Goal: Check status: Check status

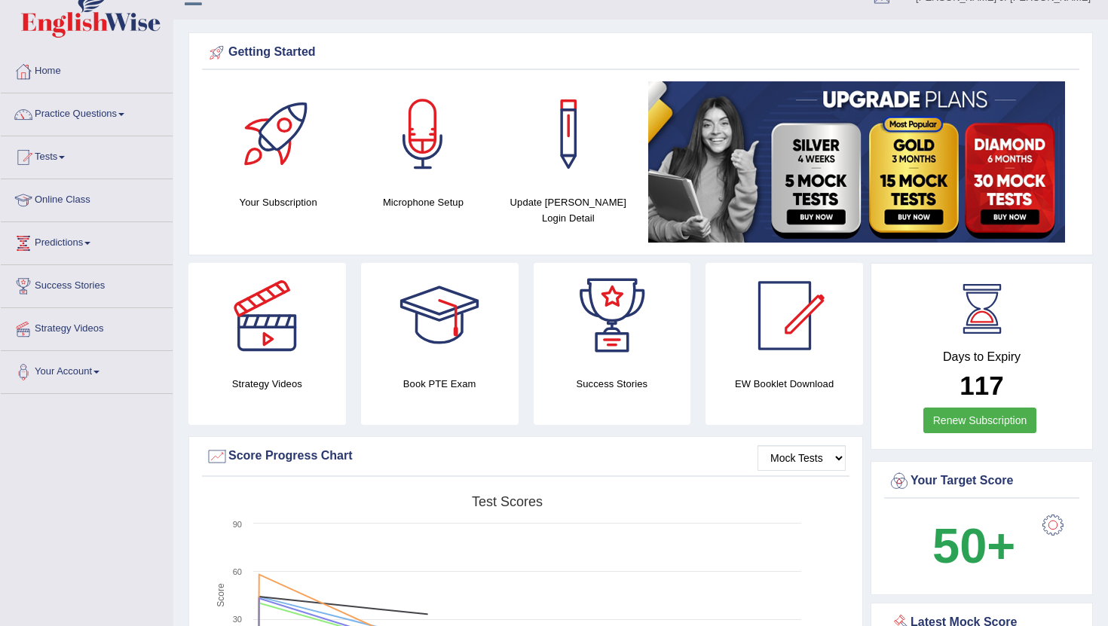
scroll to position [17, 0]
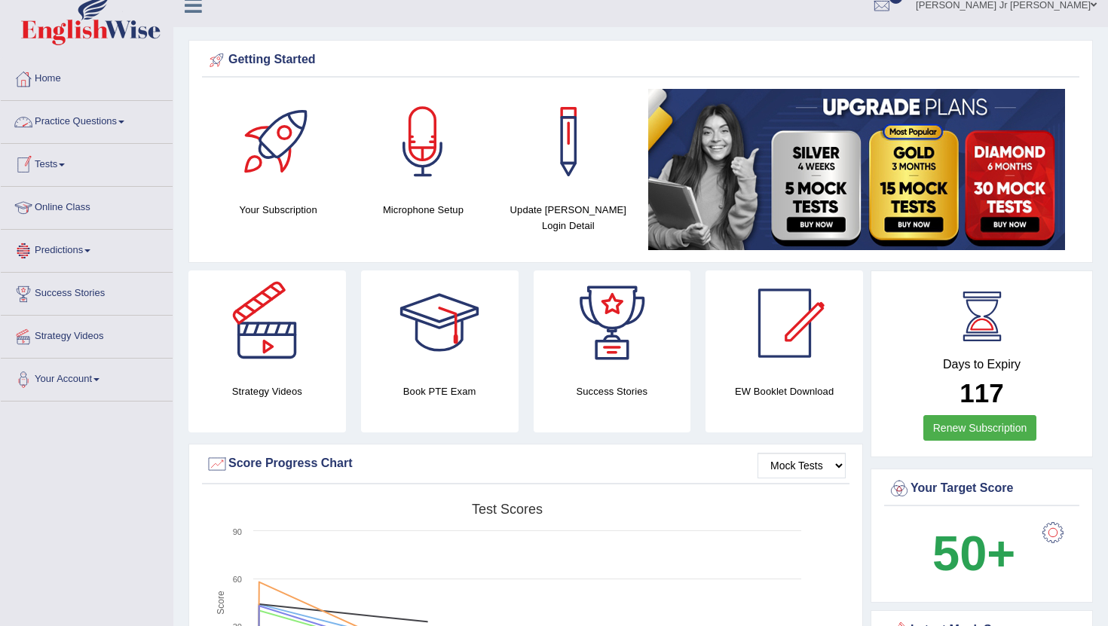
click at [87, 132] on link "Practice Questions" at bounding box center [87, 120] width 172 height 38
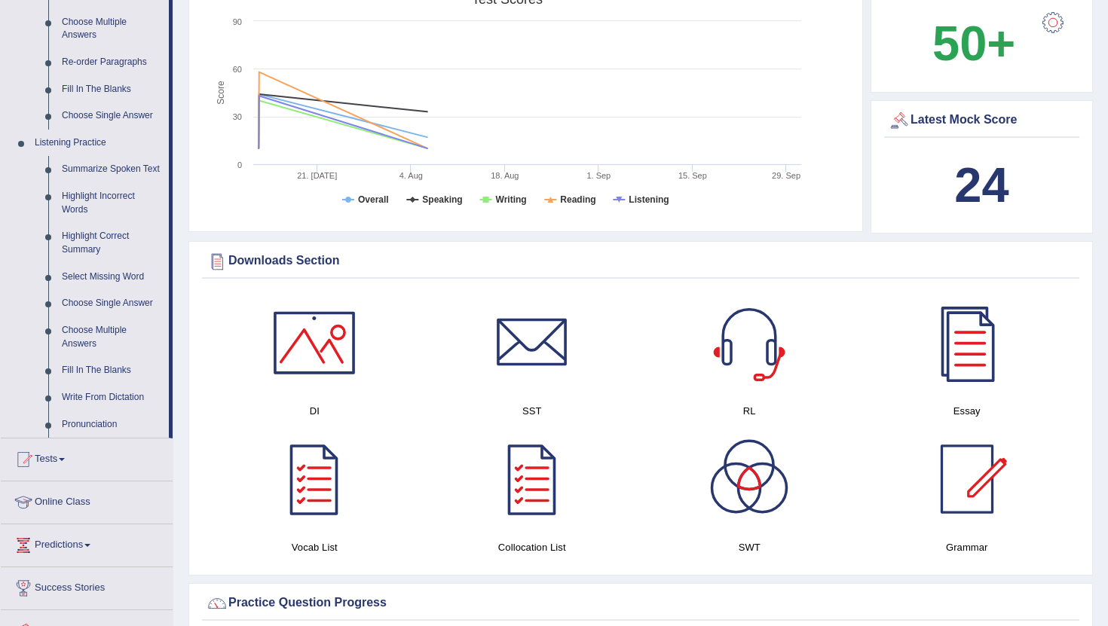
scroll to position [577, 0]
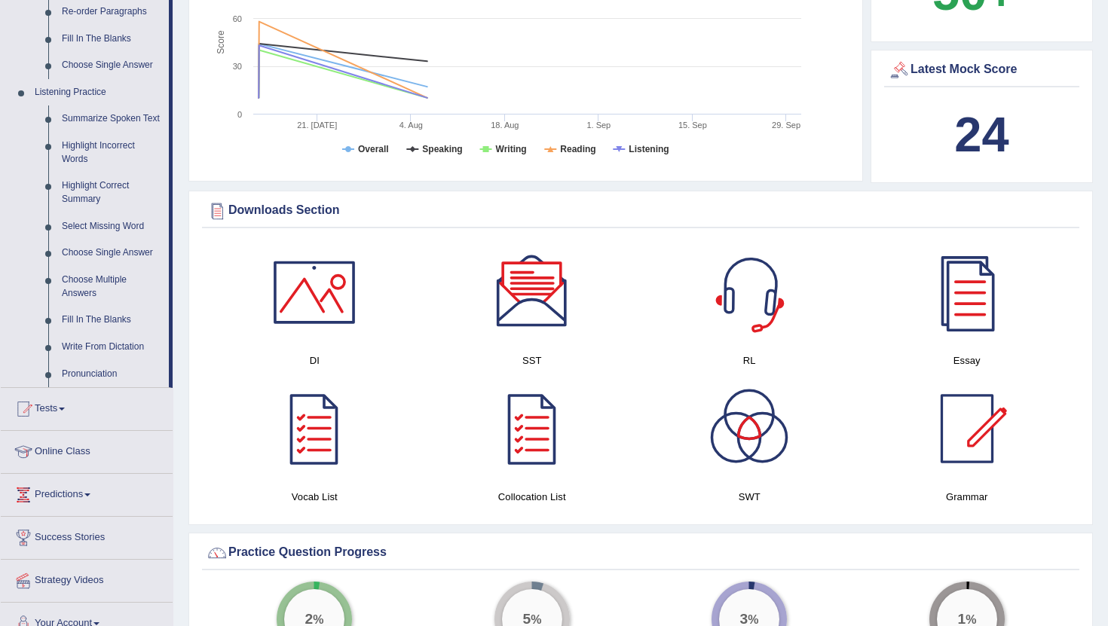
click at [753, 304] on div at bounding box center [748, 292] width 105 height 105
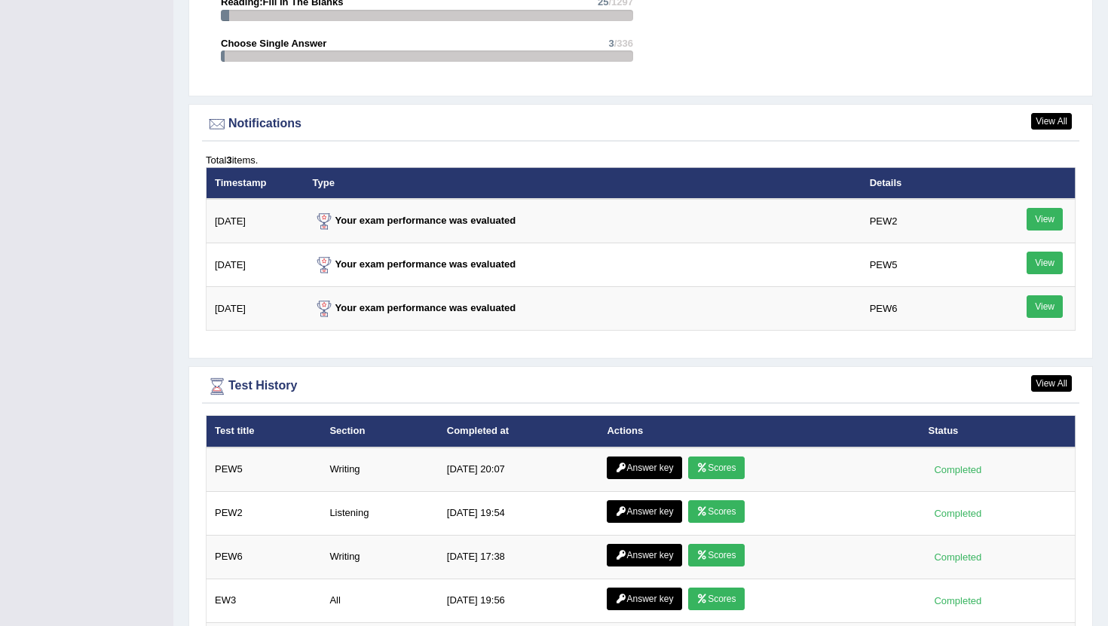
scroll to position [1805, 0]
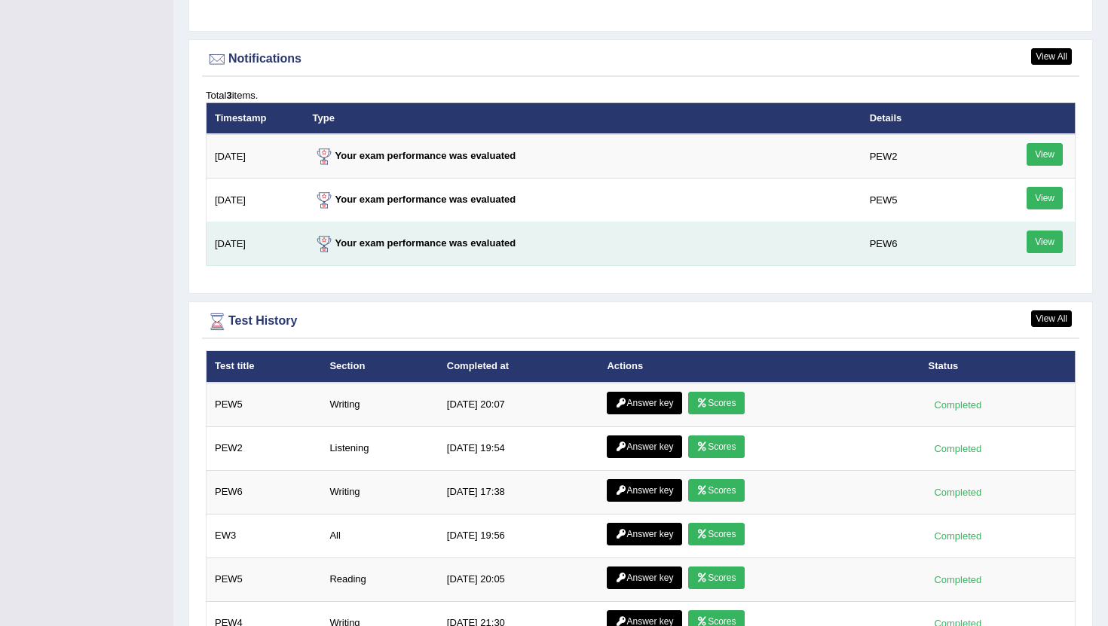
click at [1044, 246] on link "View" at bounding box center [1044, 242] width 36 height 23
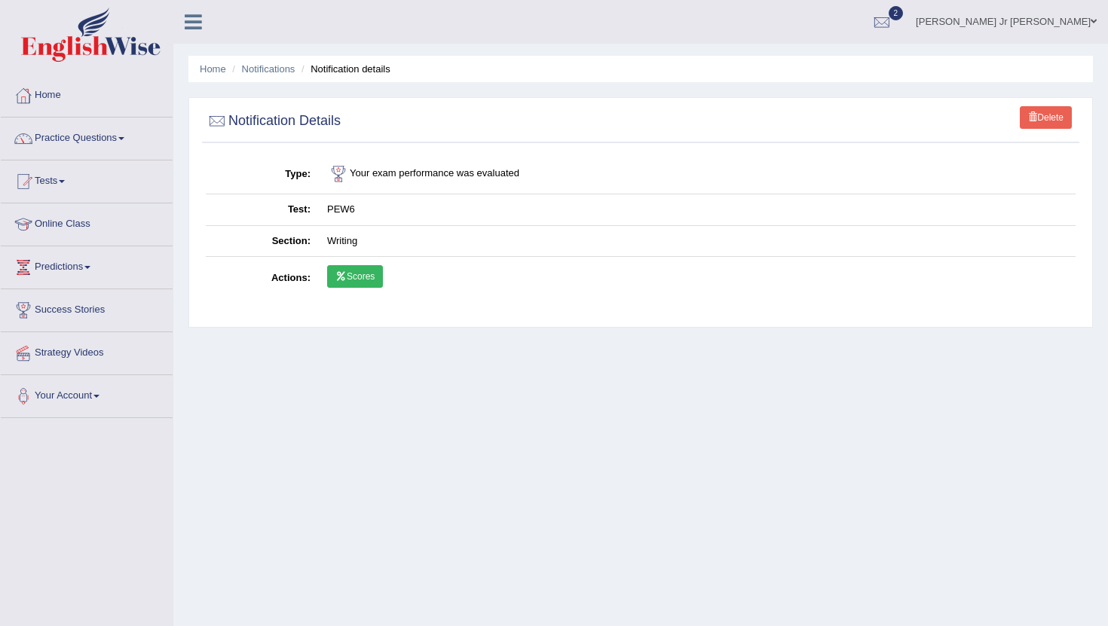
click at [352, 275] on link "Scores" at bounding box center [355, 276] width 56 height 23
